Goal: Information Seeking & Learning: Learn about a topic

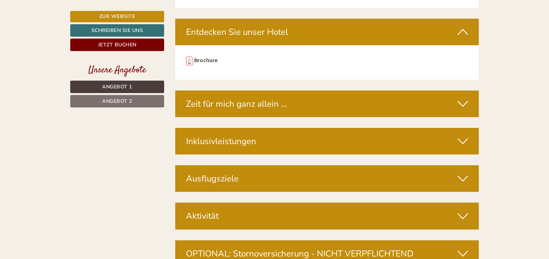
scroll to position [2158, 0]
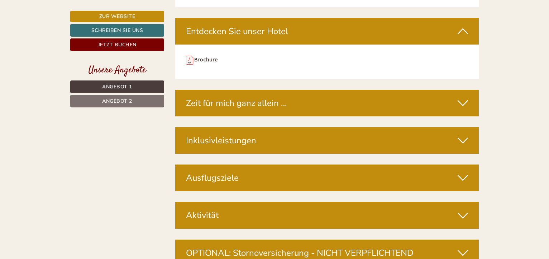
click at [465, 134] on icon at bounding box center [463, 140] width 10 height 12
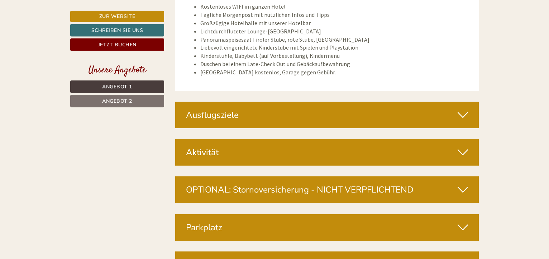
scroll to position [2926, 0]
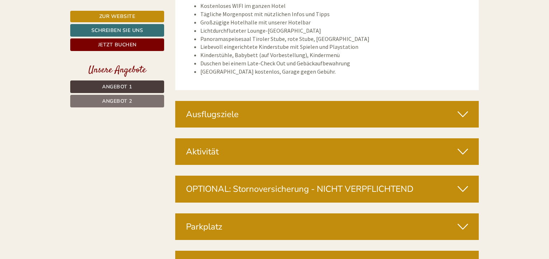
click at [462, 108] on icon at bounding box center [463, 114] width 10 height 12
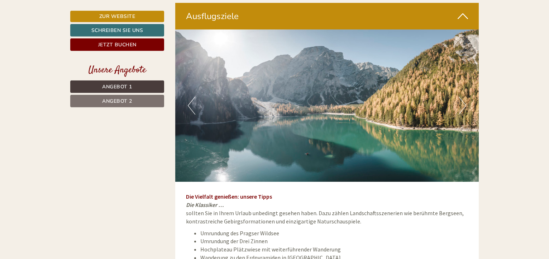
scroll to position [3036, 0]
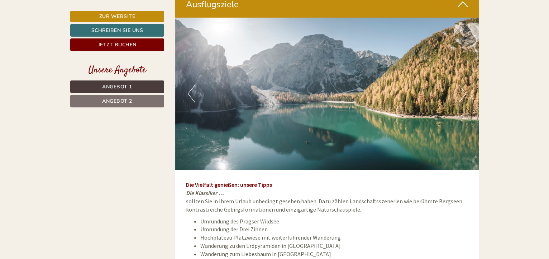
click at [462, 85] on button "Next" at bounding box center [463, 94] width 8 height 18
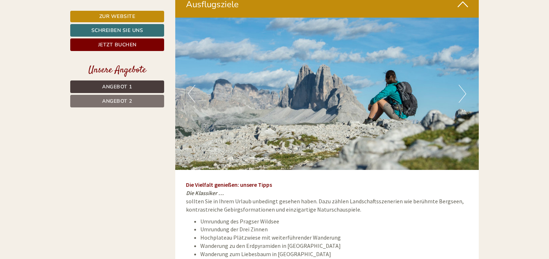
click at [465, 85] on button "Next" at bounding box center [463, 94] width 8 height 18
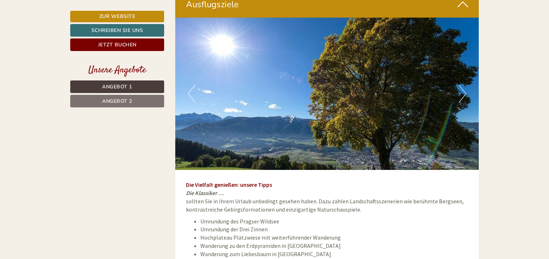
click at [465, 85] on button "Next" at bounding box center [463, 94] width 8 height 18
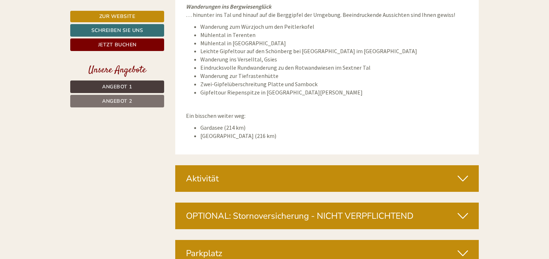
scroll to position [3438, 0]
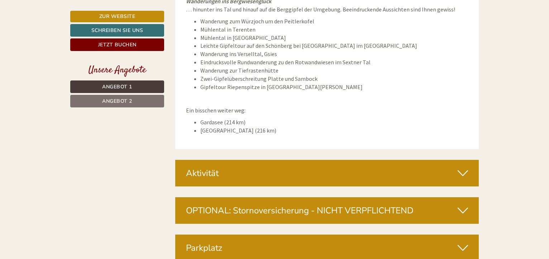
click at [463, 167] on icon at bounding box center [463, 173] width 10 height 12
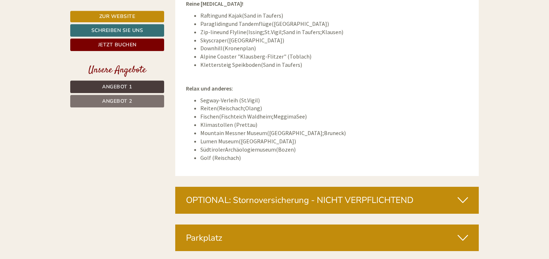
scroll to position [3804, 0]
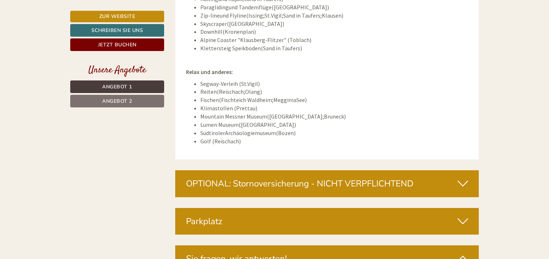
click at [460, 215] on icon at bounding box center [463, 221] width 10 height 12
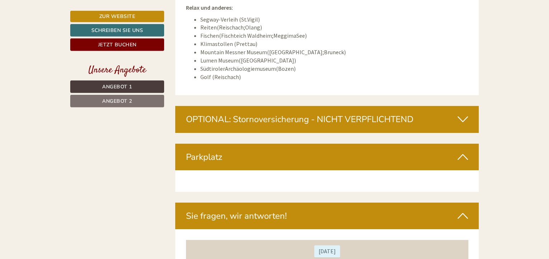
scroll to position [3877, 0]
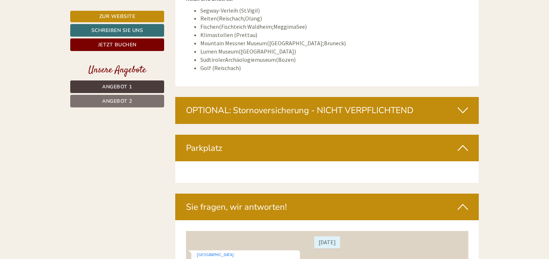
click at [459, 142] on icon at bounding box center [463, 148] width 10 height 12
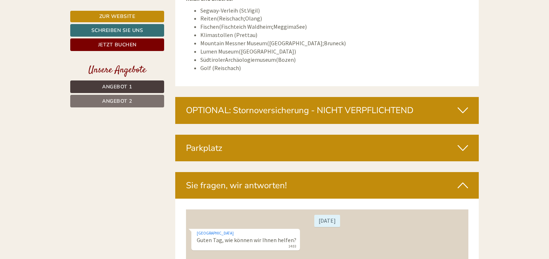
click at [459, 142] on icon at bounding box center [463, 148] width 10 height 12
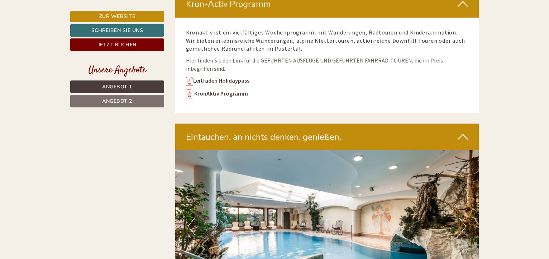
scroll to position [1427, 0]
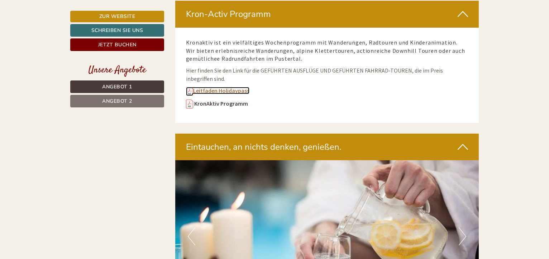
click at [210, 91] on link "Leitfaden Holidaypass" at bounding box center [217, 90] width 63 height 7
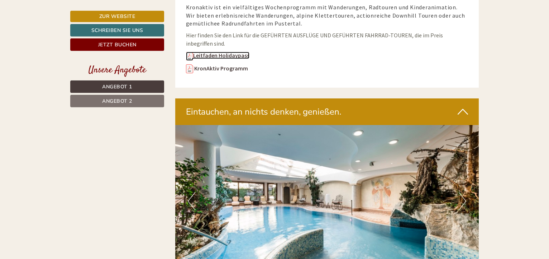
scroll to position [1463, 0]
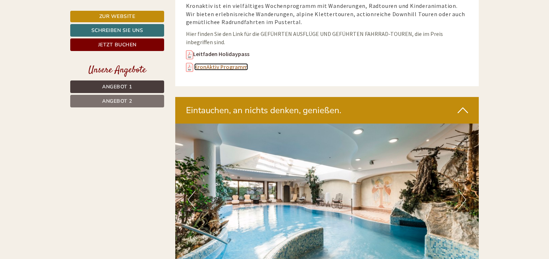
click at [202, 66] on link "KronAktiv Programm" at bounding box center [221, 66] width 54 height 7
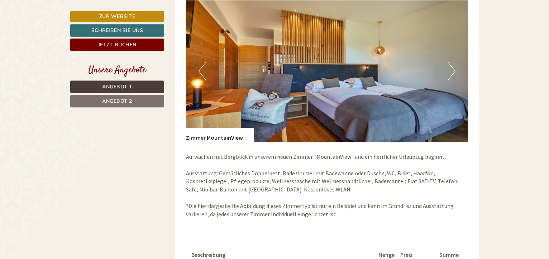
scroll to position [622, 0]
